Goal: Task Accomplishment & Management: Use online tool/utility

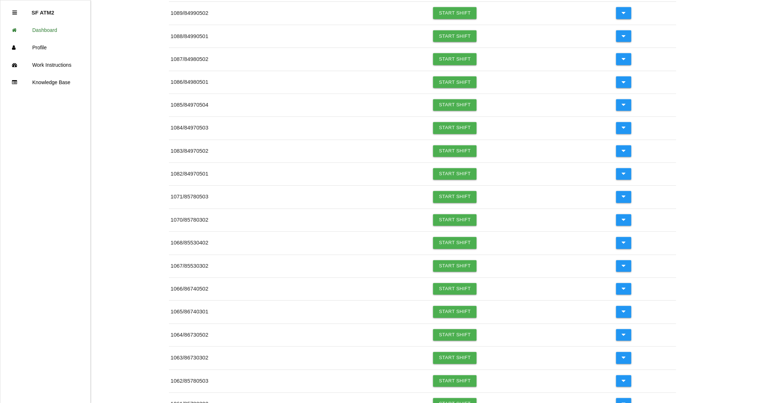
scroll to position [454, 0]
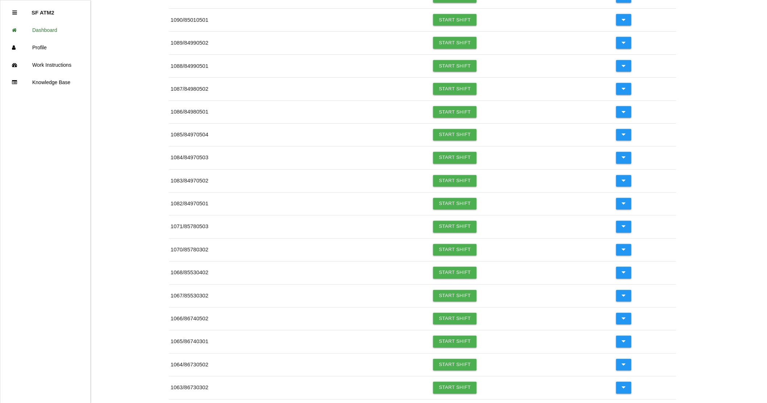
click at [679, 29] on div "SF 's Dashboard Open Shifts ( Big 3 - SurForm ) Event / Job Continue Shift More…" at bounding box center [383, 53] width 767 height 968
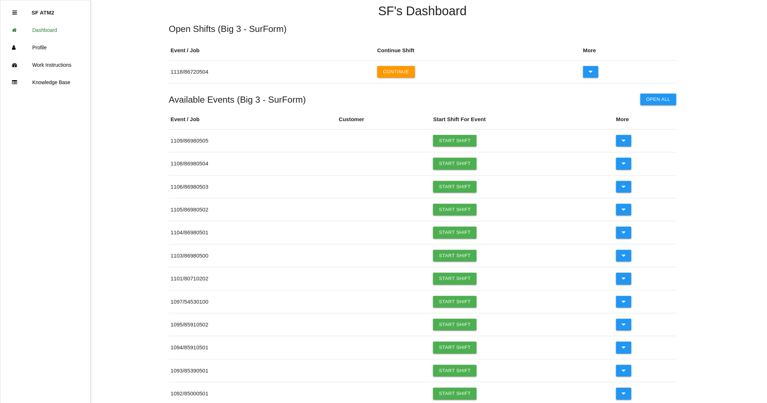
scroll to position [0, 0]
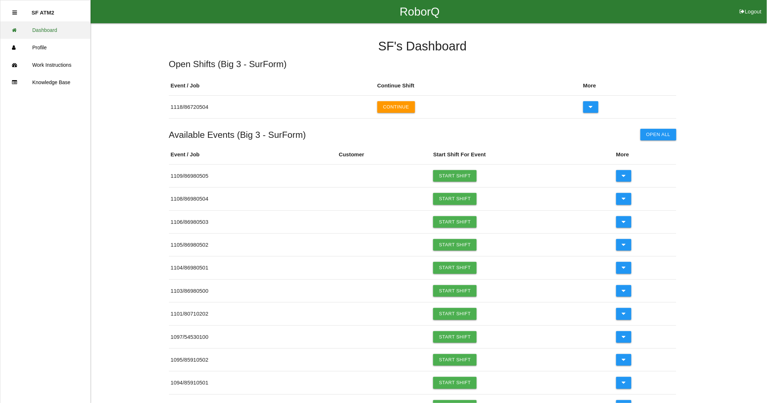
click at [44, 31] on link "Dashboard" at bounding box center [45, 29] width 90 height 17
click at [464, 317] on link "Start Shift" at bounding box center [454, 314] width 43 height 12
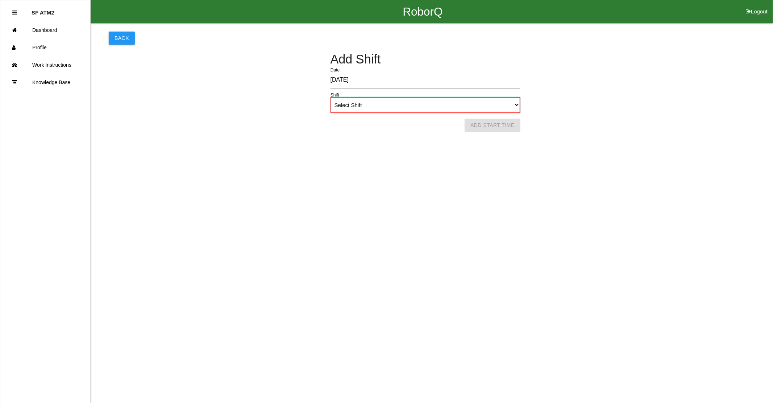
click at [518, 104] on select "Select Shift 1st Shift 2nd Shift 3rd Shift 4th Shift" at bounding box center [425, 105] width 190 height 16
select select "1"
click at [330, 97] on select "Select Shift 1st Shift 2nd Shift 3rd Shift 4th Shift" at bounding box center [425, 105] width 190 height 16
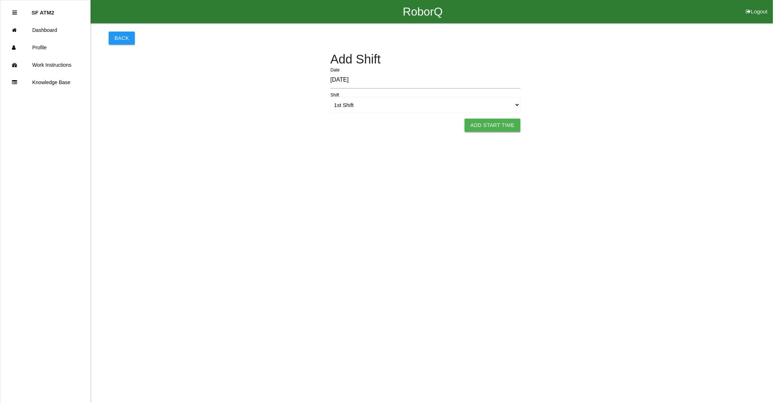
click at [500, 123] on button "Add Start Time" at bounding box center [492, 124] width 56 height 13
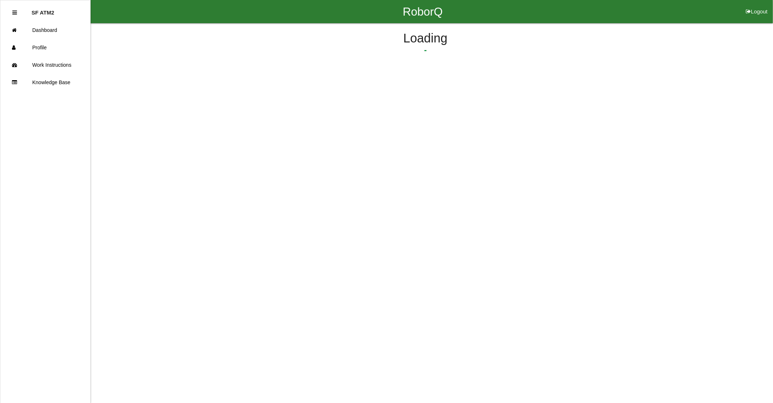
select select "10"
select select "6"
click at [517, 114] on button "Submit Start Time" at bounding box center [519, 113] width 64 height 13
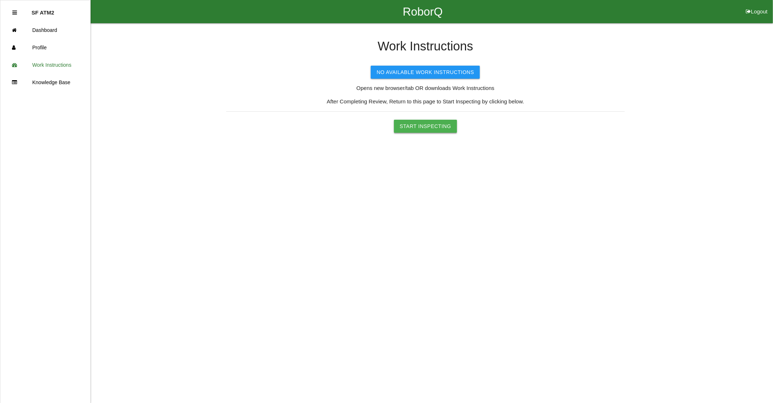
click at [429, 125] on button "Start Inspecting" at bounding box center [425, 126] width 63 height 13
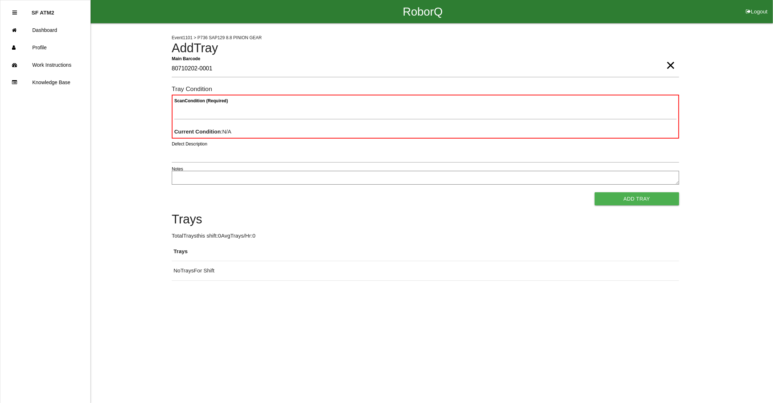
type Barcode "80710202-0001"
type Condition "goo"
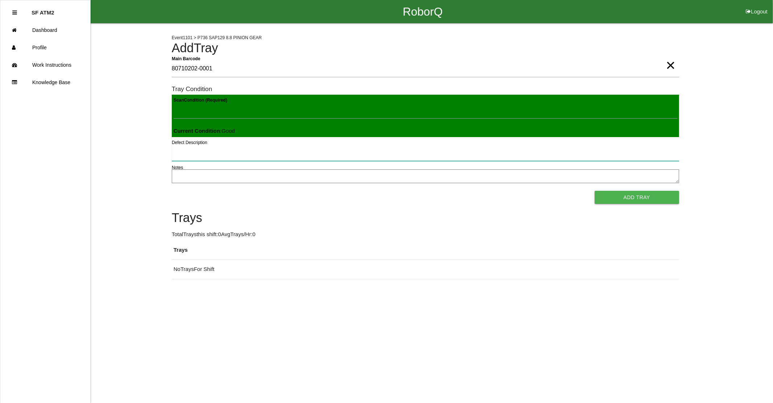
click at [595, 191] on button "Add Tray" at bounding box center [637, 197] width 84 height 13
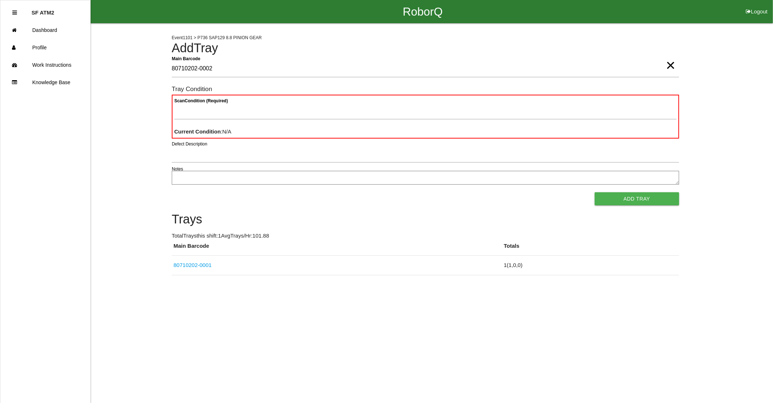
type Barcode "80710202-0002"
type Condition "goo"
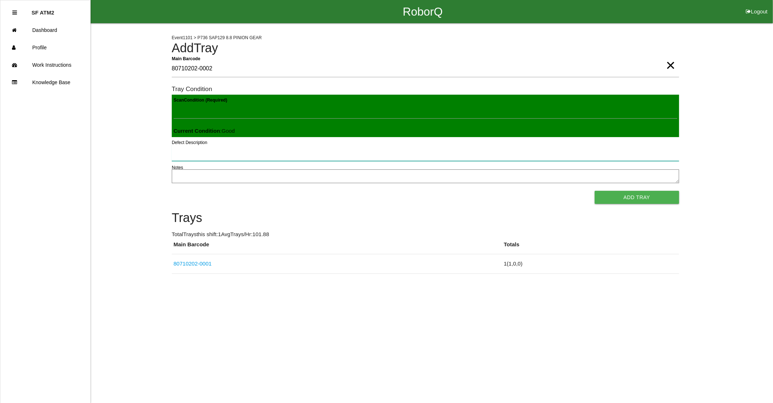
click at [595, 191] on button "Add Tray" at bounding box center [637, 197] width 84 height 13
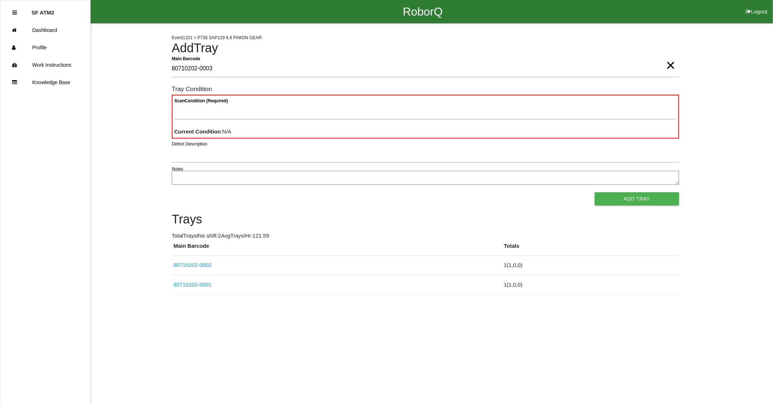
type Barcode "80710202-0003"
type Condition "ba"
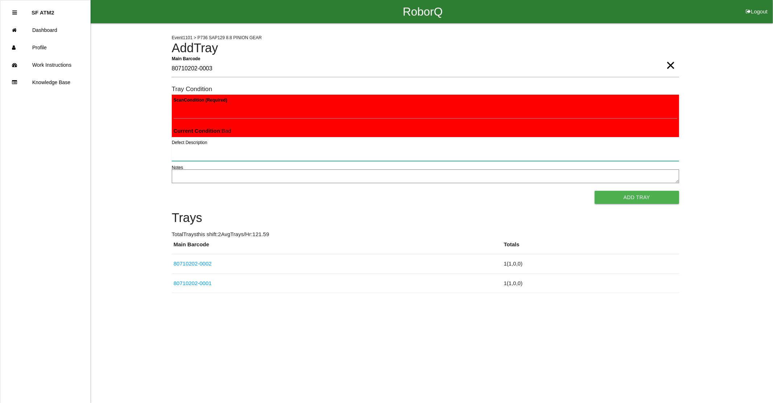
click at [595, 191] on button "Add Tray" at bounding box center [637, 197] width 84 height 13
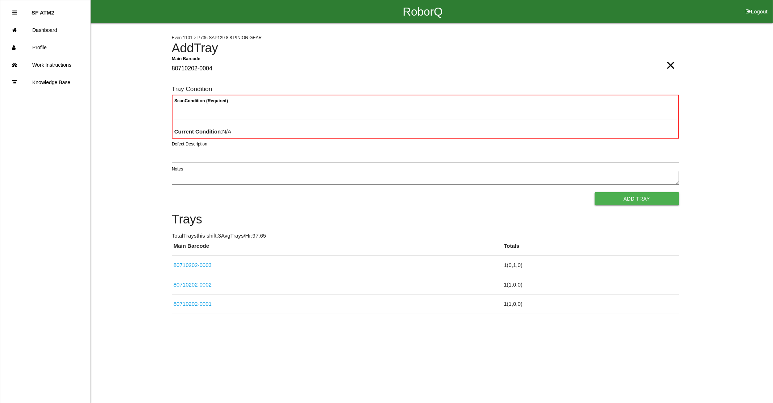
type Barcode "80710202-0004"
type Condition "ba"
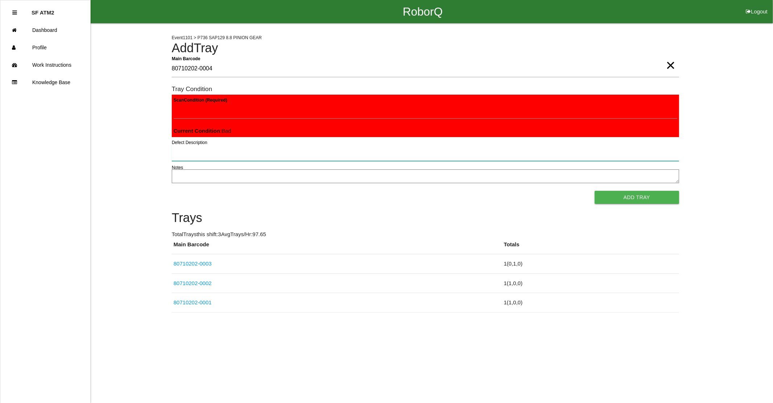
click at [595, 191] on button "Add Tray" at bounding box center [637, 197] width 84 height 13
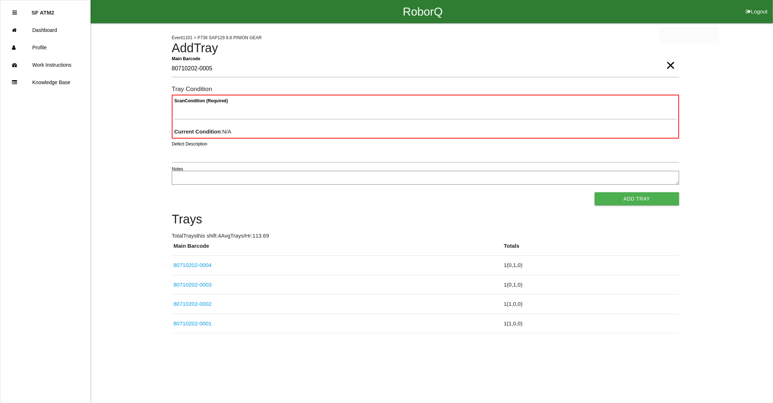
type Barcode "80710202-0005"
type Condition "ba"
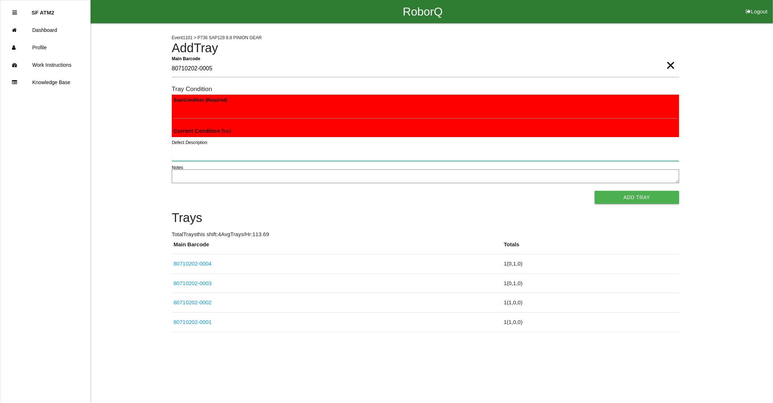
click at [595, 191] on button "Add Tray" at bounding box center [637, 197] width 84 height 13
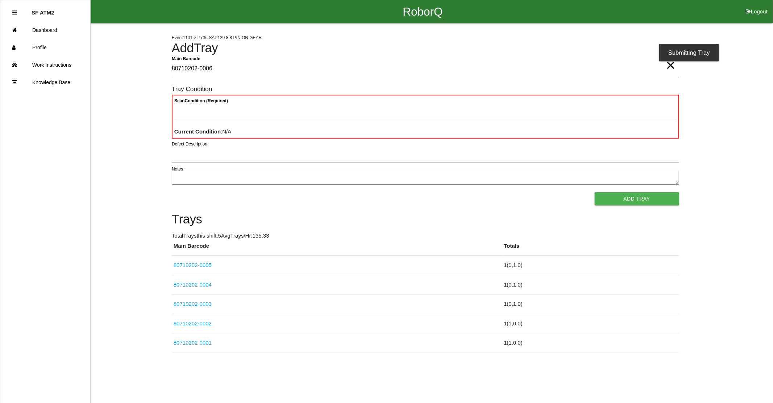
type Barcode "80710202-0006"
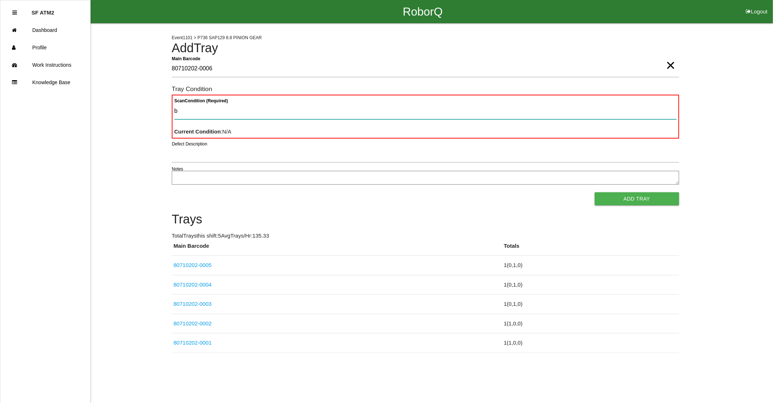
type Condition "ba"
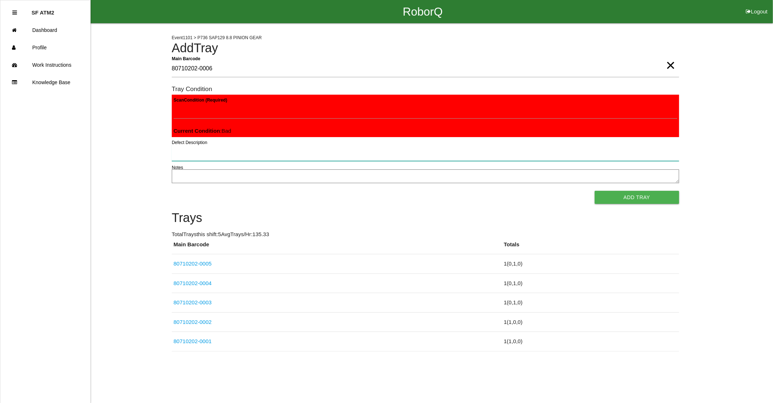
click at [595, 191] on button "Add Tray" at bounding box center [637, 197] width 84 height 13
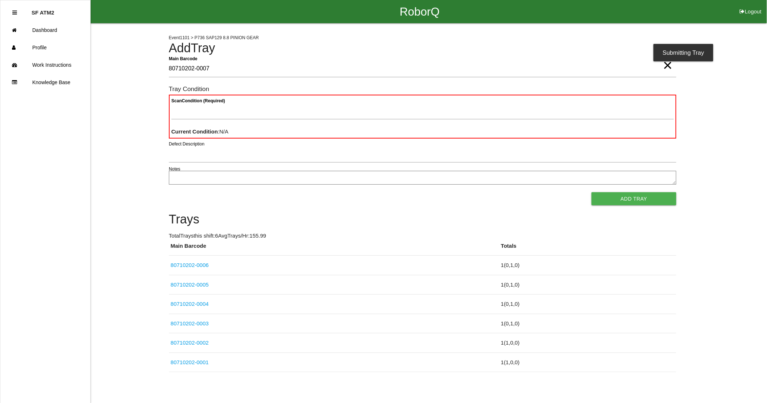
type Barcode "80710202-0007"
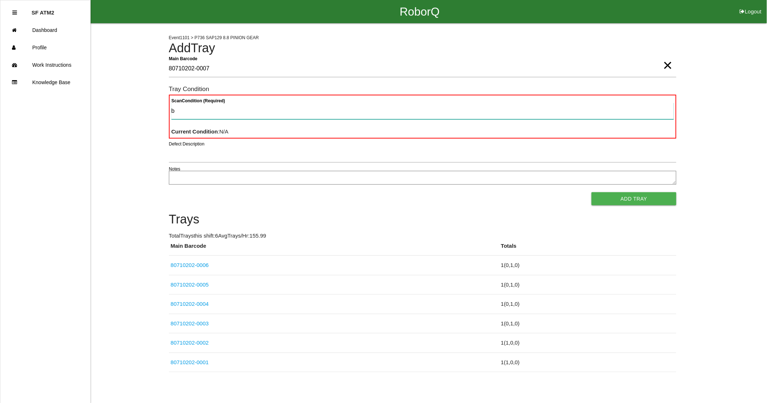
type Condition "ba"
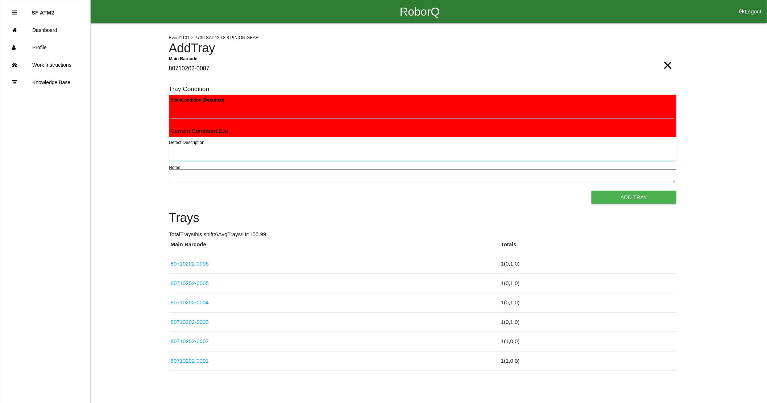
click at [591, 191] on button "Add Tray" at bounding box center [633, 197] width 84 height 13
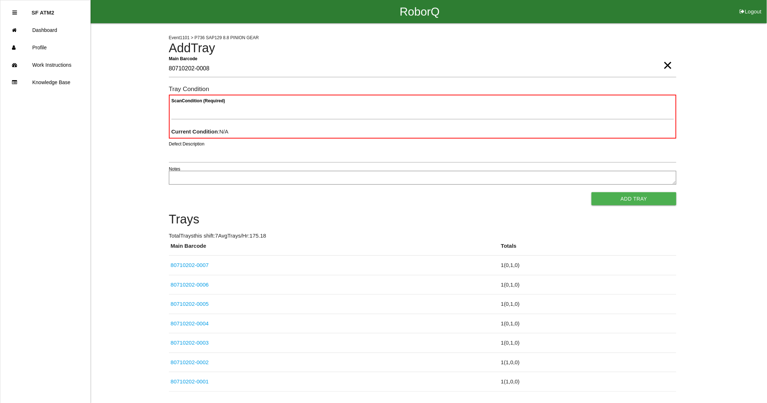
type Barcode "80710202-0008"
type Condition "ba"
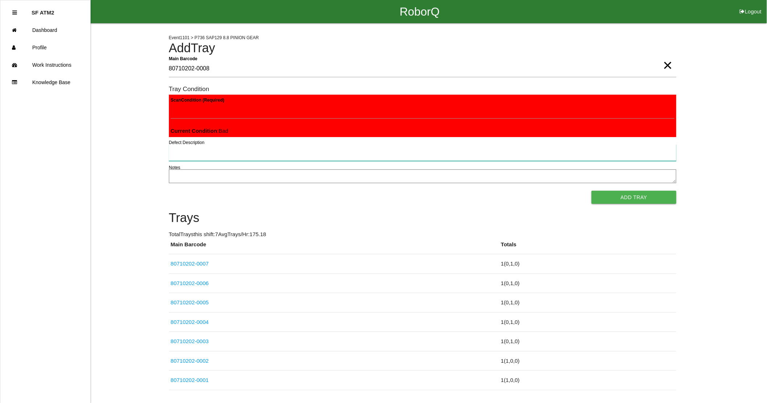
click at [591, 191] on button "Add Tray" at bounding box center [633, 197] width 84 height 13
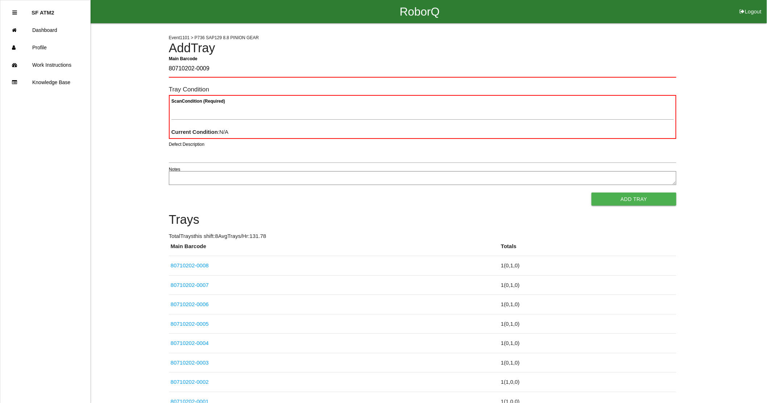
type Barcode "80710202-0009"
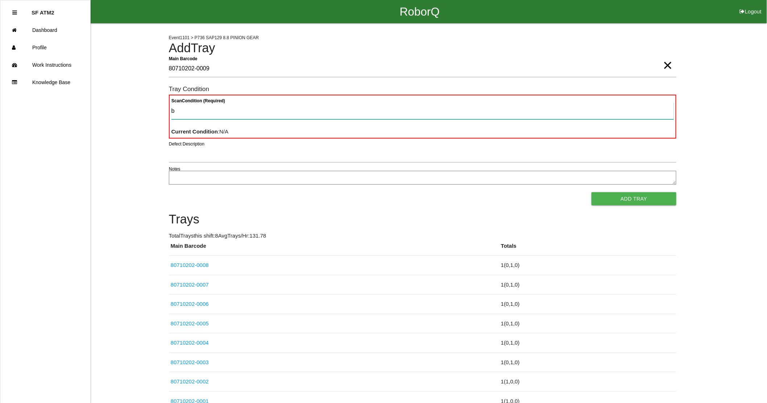
type Condition "ba"
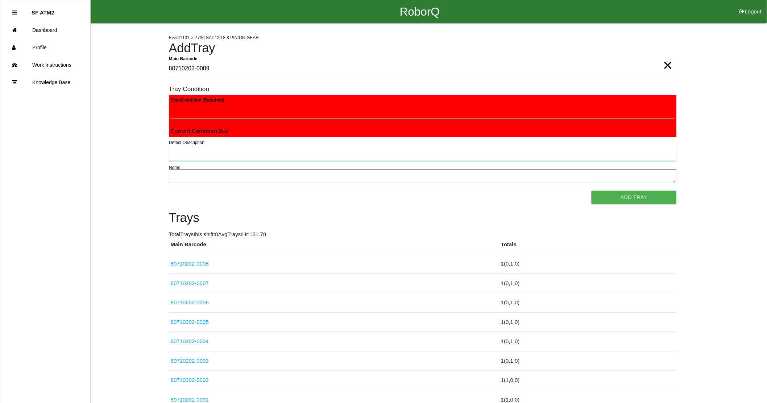
click at [591, 191] on button "Add Tray" at bounding box center [633, 197] width 84 height 13
